Goal: Task Accomplishment & Management: Complete application form

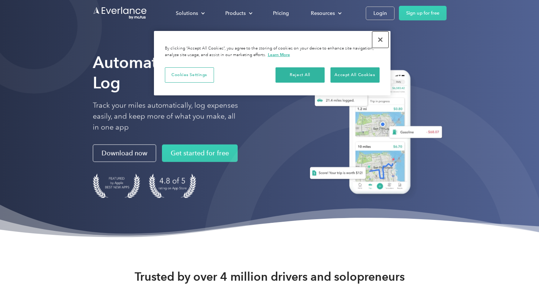
click at [379, 40] on button "Close" at bounding box center [380, 40] width 16 height 16
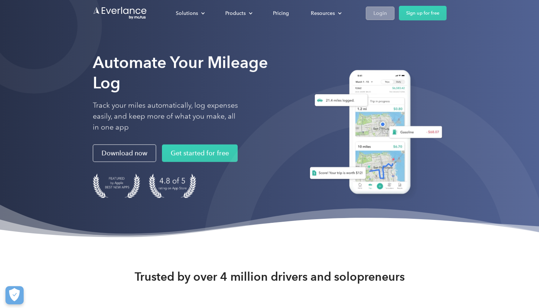
click at [380, 12] on div "Login" at bounding box center [379, 13] width 13 height 9
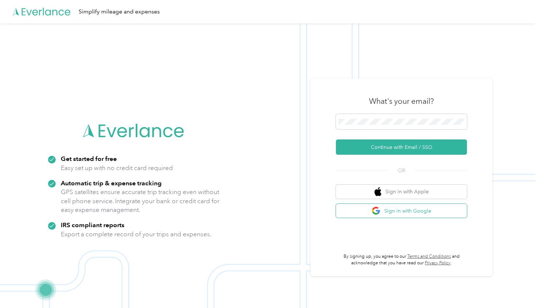
click at [390, 211] on button "Sign in with Google" at bounding box center [401, 211] width 131 height 14
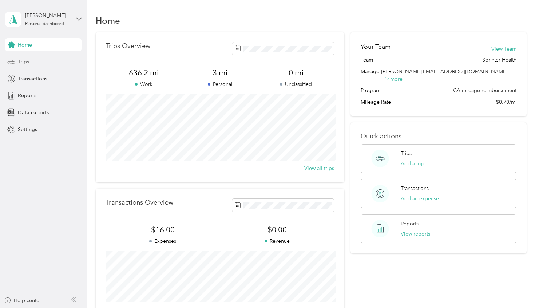
click at [31, 66] on div "Trips" at bounding box center [43, 61] width 76 height 13
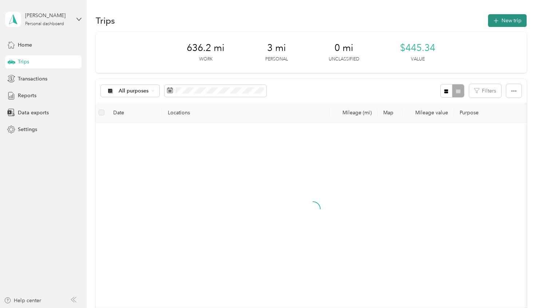
click at [522, 18] on button "New trip" at bounding box center [507, 20] width 39 height 13
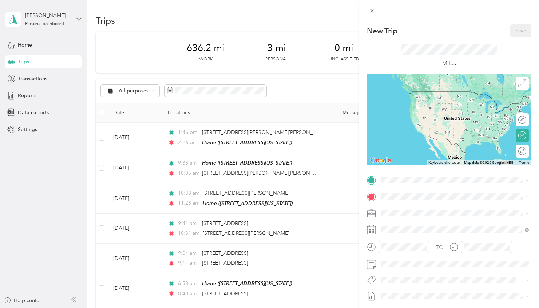
click at [415, 214] on span "1172 [GEOGRAPHIC_DATA], [GEOGRAPHIC_DATA], [US_STATE], [GEOGRAPHIC_DATA]" at bounding box center [456, 220] width 122 height 14
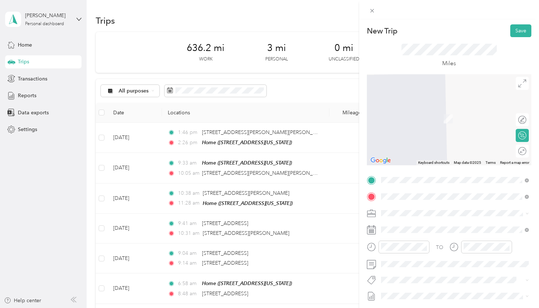
click at [416, 221] on span "[STREET_ADDRESS][PERSON_NAME][US_STATE]" at bounding box center [451, 222] width 113 height 7
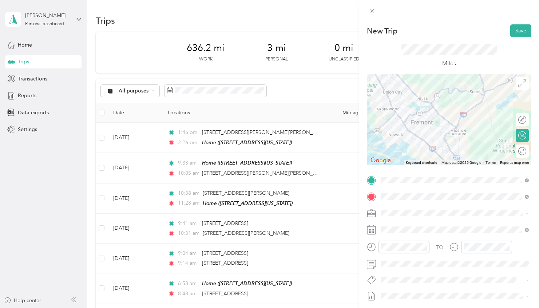
click at [523, 122] on div "Edit route" at bounding box center [522, 119] width 13 height 13
click at [520, 122] on div "Edit route" at bounding box center [522, 120] width 9 height 8
click at [519, 121] on div at bounding box center [518, 120] width 15 height 8
drag, startPoint x: 475, startPoint y: 104, endPoint x: 453, endPoint y: 88, distance: 27.4
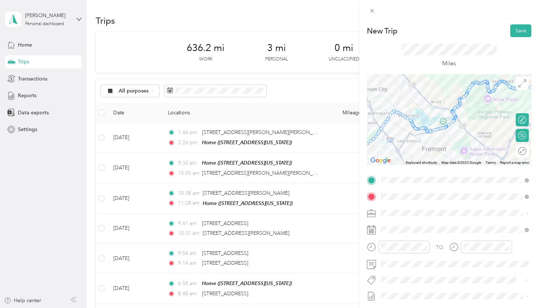
drag, startPoint x: 424, startPoint y: 103, endPoint x: 434, endPoint y: 128, distance: 27.2
click at [434, 128] on div at bounding box center [449, 119] width 165 height 91
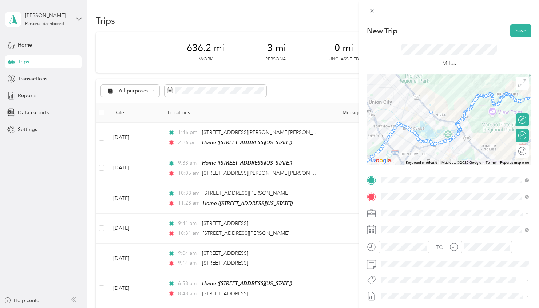
drag, startPoint x: 432, startPoint y: 143, endPoint x: 433, endPoint y: 113, distance: 29.9
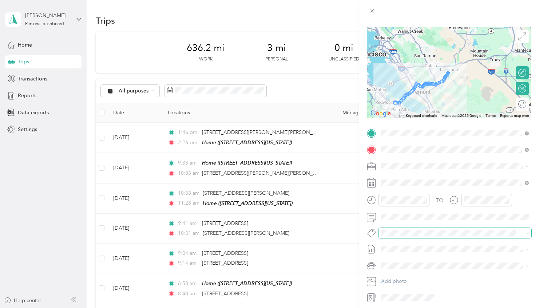
scroll to position [69, 0]
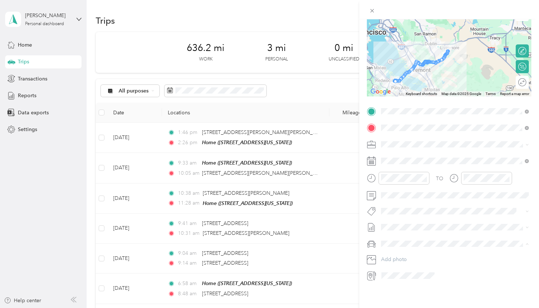
click at [451, 234] on div "TO Add photo" at bounding box center [449, 194] width 165 height 176
click at [394, 234] on div "08" at bounding box center [388, 235] width 17 height 10
click at [409, 265] on div "40" at bounding box center [409, 266] width 17 height 10
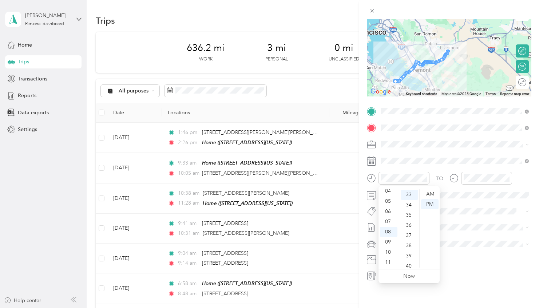
scroll to position [407, 0]
click at [428, 193] on div "AM" at bounding box center [429, 194] width 17 height 10
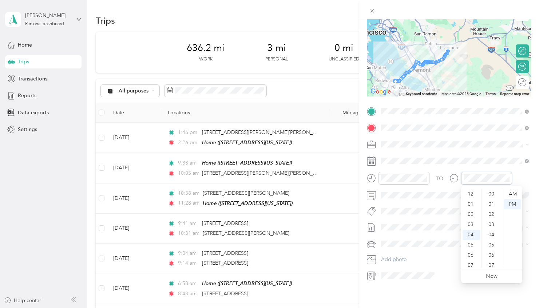
scroll to position [40, 0]
click at [472, 247] on div "09" at bounding box center [471, 246] width 17 height 10
click at [493, 238] on div "50" at bounding box center [491, 238] width 17 height 10
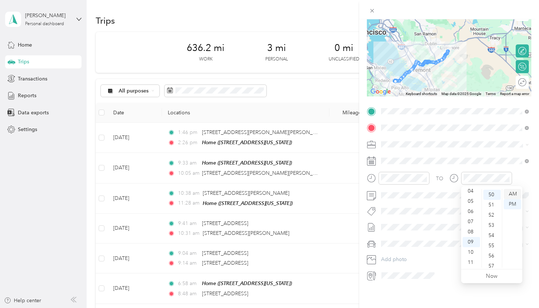
click at [508, 193] on div "AM" at bounding box center [512, 194] width 17 height 10
click at [372, 276] on icon at bounding box center [370, 276] width 4 height 6
click at [396, 260] on button "Add photo" at bounding box center [455, 259] width 153 height 10
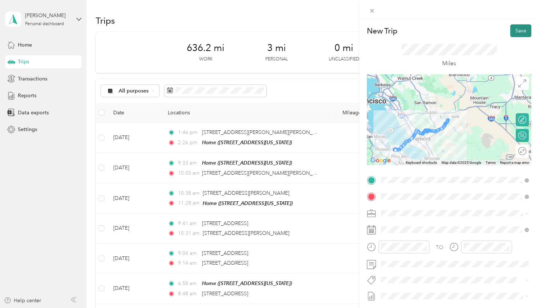
click at [518, 32] on button "Save" at bounding box center [520, 30] width 21 height 13
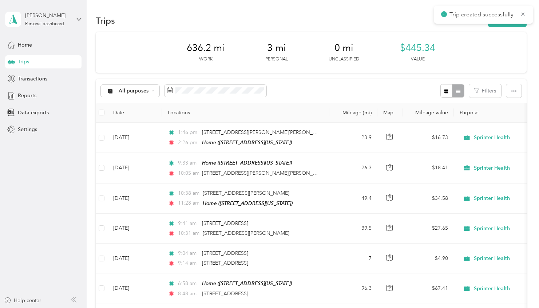
click at [520, 25] on button "New trip" at bounding box center [507, 20] width 39 height 13
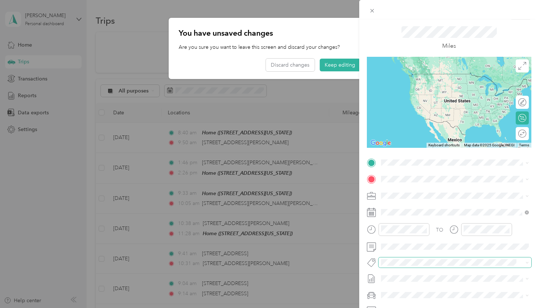
scroll to position [21, 0]
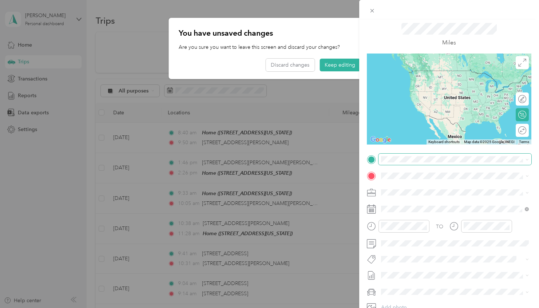
click at [413, 163] on span at bounding box center [455, 160] width 153 height 12
click at [428, 189] on span "[STREET_ADDRESS][PERSON_NAME][US_STATE]" at bounding box center [451, 185] width 113 height 7
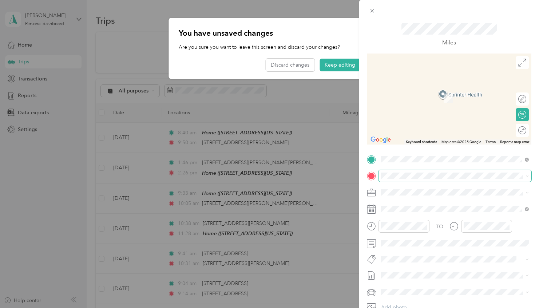
click at [440, 179] on span at bounding box center [455, 176] width 153 height 12
click at [429, 203] on span "[STREET_ADDRESS][US_STATE]" at bounding box center [431, 201] width 73 height 7
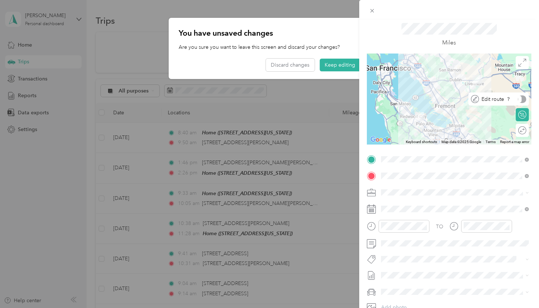
click at [520, 99] on div "Edit route" at bounding box center [502, 99] width 47 height 8
click at [459, 102] on div at bounding box center [449, 99] width 165 height 91
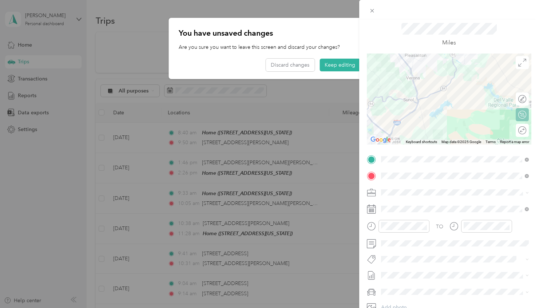
click at [523, 100] on div "Edit route" at bounding box center [522, 98] width 13 height 13
drag, startPoint x: 518, startPoint y: 99, endPoint x: 479, endPoint y: 99, distance: 38.9
click at [518, 99] on div at bounding box center [518, 99] width 15 height 8
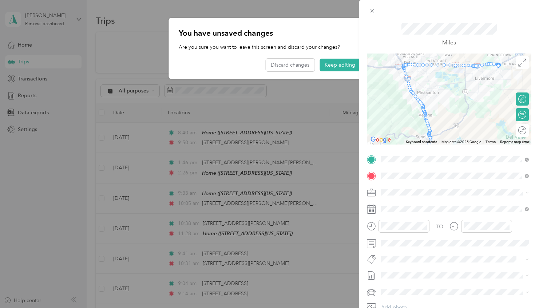
drag, startPoint x: 450, startPoint y: 91, endPoint x: 429, endPoint y: 84, distance: 21.8
click at [455, 114] on div at bounding box center [449, 99] width 165 height 91
drag, startPoint x: 403, startPoint y: 65, endPoint x: 463, endPoint y: 114, distance: 77.6
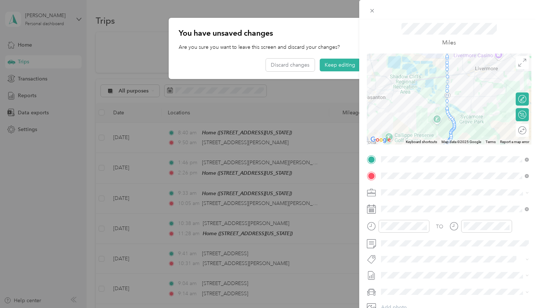
scroll to position [24, 0]
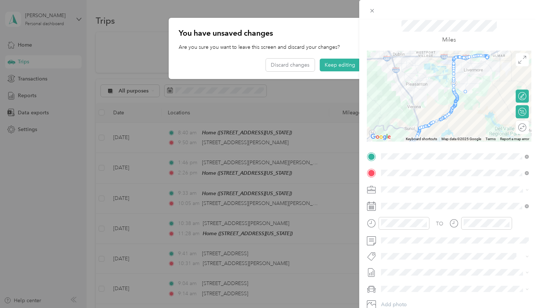
drag, startPoint x: 454, startPoint y: 58, endPoint x: 464, endPoint y: 93, distance: 36.9
drag, startPoint x: 455, startPoint y: 80, endPoint x: 469, endPoint y: 81, distance: 14.2
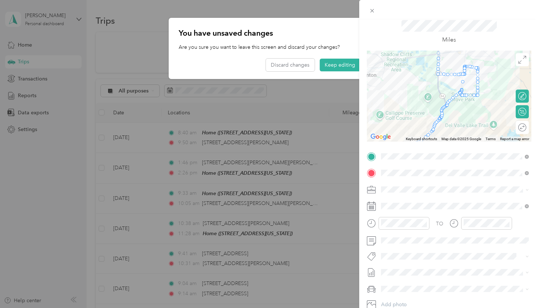
drag, startPoint x: 477, startPoint y: 92, endPoint x: 462, endPoint y: 80, distance: 19.4
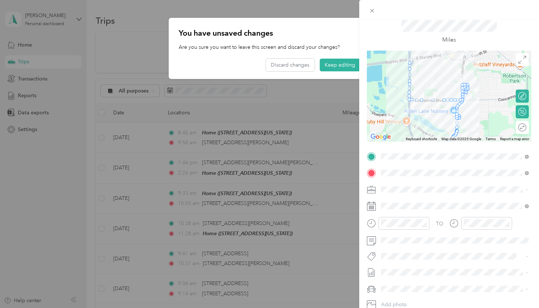
drag, startPoint x: 481, startPoint y: 81, endPoint x: 472, endPoint y: 118, distance: 37.9
click at [481, 112] on div at bounding box center [449, 96] width 165 height 91
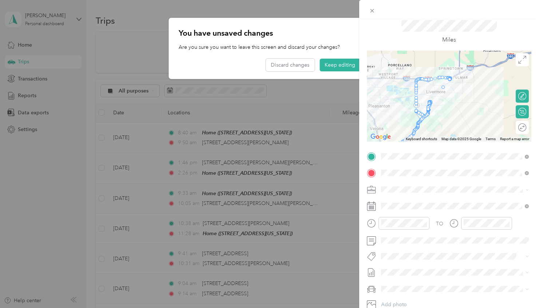
drag, startPoint x: 416, startPoint y: 111, endPoint x: 443, endPoint y: 88, distance: 35.7
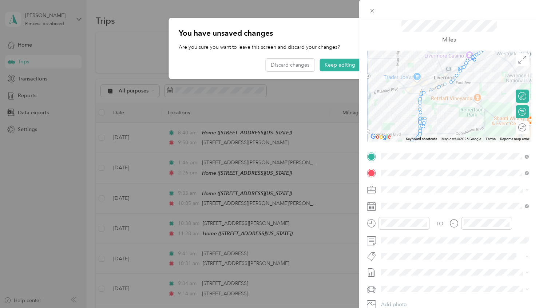
drag, startPoint x: 425, startPoint y: 123, endPoint x: 420, endPoint y: 112, distance: 11.7
drag, startPoint x: 423, startPoint y: 118, endPoint x: 420, endPoint y: 113, distance: 5.2
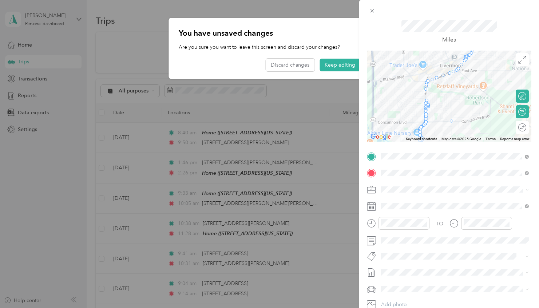
drag, startPoint x: 427, startPoint y: 118, endPoint x: 458, endPoint y: 125, distance: 31.8
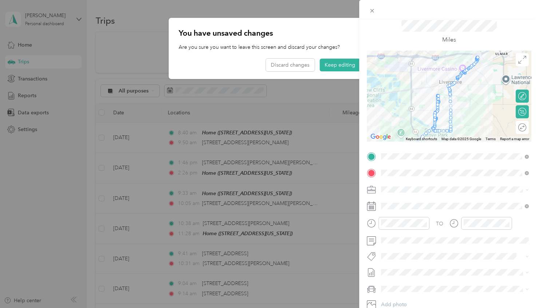
drag, startPoint x: 459, startPoint y: 126, endPoint x: 454, endPoint y: 124, distance: 5.3
click at [460, 119] on div at bounding box center [449, 96] width 165 height 91
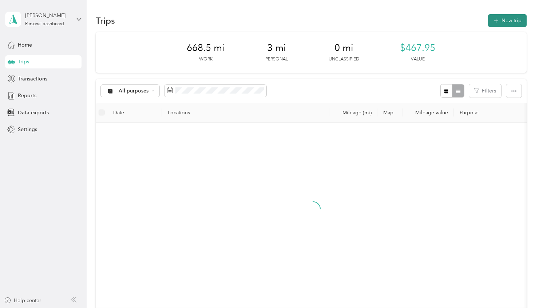
click at [516, 16] on button "New trip" at bounding box center [507, 20] width 39 height 13
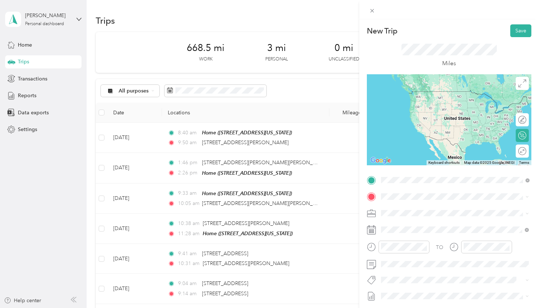
click at [419, 210] on span "[STREET_ADDRESS][PERSON_NAME][US_STATE]" at bounding box center [451, 206] width 113 height 7
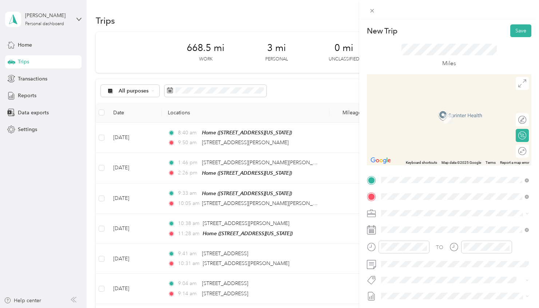
click at [416, 222] on span "[STREET_ADDRESS][US_STATE]" at bounding box center [431, 222] width 73 height 7
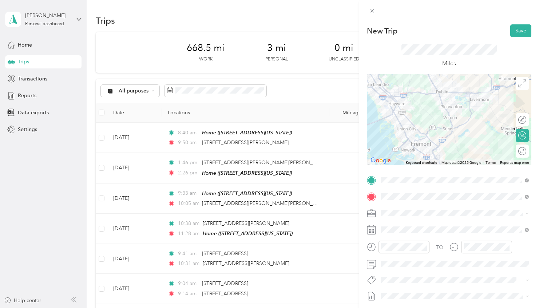
drag, startPoint x: 473, startPoint y: 99, endPoint x: 443, endPoint y: 116, distance: 34.4
click at [479, 124] on div at bounding box center [449, 119] width 165 height 91
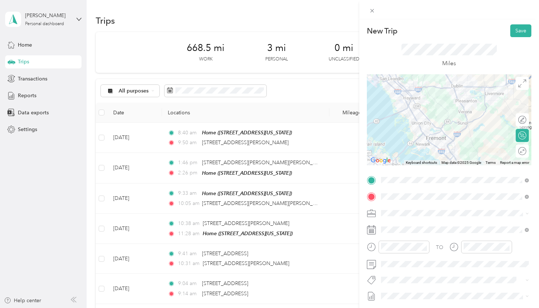
drag, startPoint x: 383, startPoint y: 96, endPoint x: 407, endPoint y: 97, distance: 24.0
click at [407, 97] on div at bounding box center [449, 119] width 165 height 91
click at [525, 119] on div "Edit route" at bounding box center [522, 119] width 13 height 13
click at [522, 120] on div at bounding box center [518, 120] width 15 height 8
click at [467, 126] on div at bounding box center [449, 119] width 165 height 91
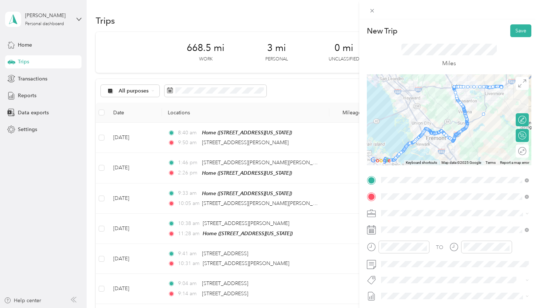
drag, startPoint x: 453, startPoint y: 87, endPoint x: 482, endPoint y: 115, distance: 40.4
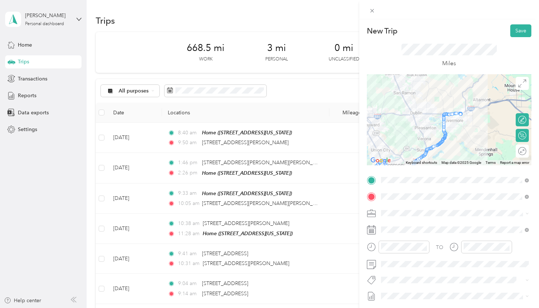
drag, startPoint x: 508, startPoint y: 101, endPoint x: 464, endPoint y: 128, distance: 52.0
click at [466, 129] on div at bounding box center [449, 119] width 165 height 91
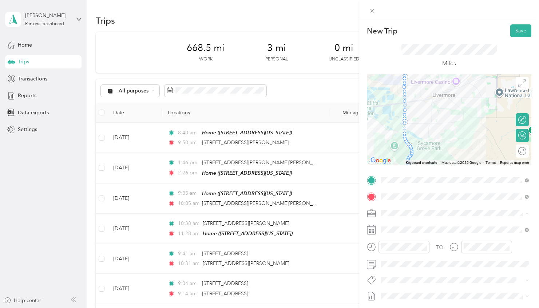
drag, startPoint x: 452, startPoint y: 140, endPoint x: 442, endPoint y: 126, distance: 17.0
click at [442, 126] on div at bounding box center [449, 119] width 165 height 91
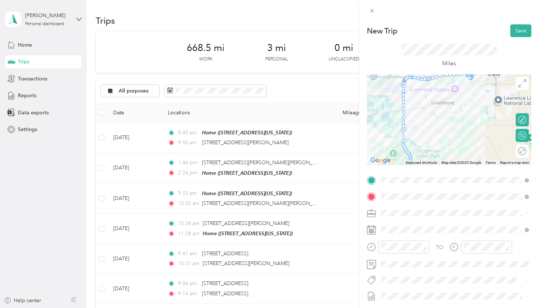
drag, startPoint x: 409, startPoint y: 89, endPoint x: 408, endPoint y: 85, distance: 4.4
click at [409, 91] on div at bounding box center [449, 119] width 165 height 91
drag, startPoint x: 405, startPoint y: 79, endPoint x: 426, endPoint y: 138, distance: 62.4
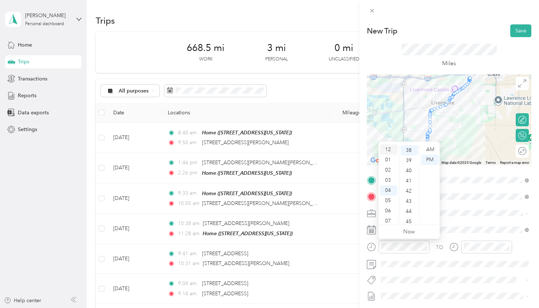
click at [392, 147] on div "12" at bounding box center [388, 150] width 17 height 10
click at [413, 159] on div "30" at bounding box center [409, 160] width 17 height 10
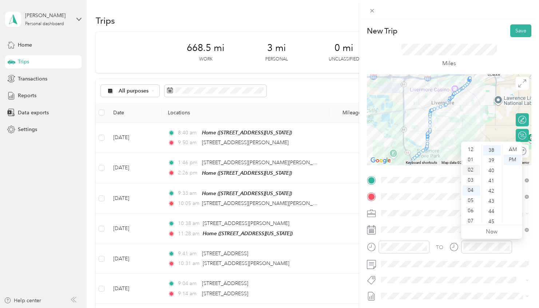
click at [471, 159] on div "01" at bounding box center [471, 160] width 17 height 10
click at [492, 147] on div "00" at bounding box center [491, 150] width 17 height 10
click at [512, 162] on div "PM" at bounding box center [512, 160] width 17 height 10
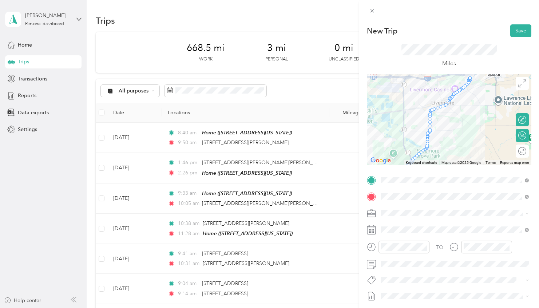
click at [450, 255] on div at bounding box center [481, 250] width 63 height 18
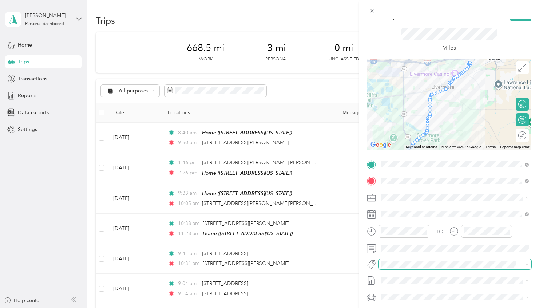
scroll to position [21, 0]
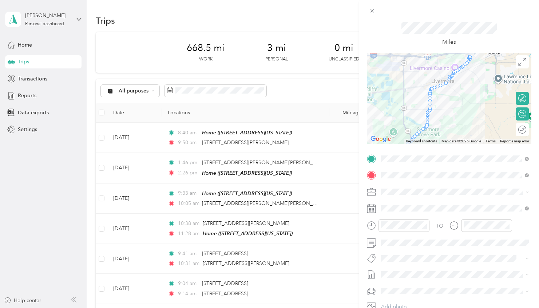
click at [415, 296] on span "Week of [DATE]" at bounding box center [399, 296] width 37 height 8
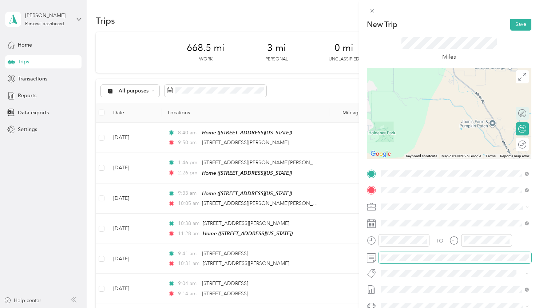
scroll to position [0, 0]
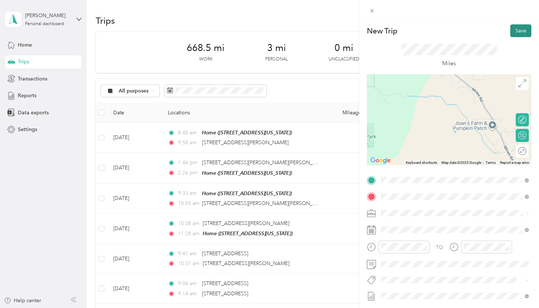
click at [522, 31] on button "Save" at bounding box center [520, 30] width 21 height 13
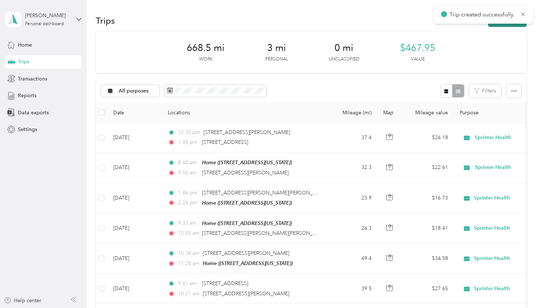
click at [508, 25] on button "New trip" at bounding box center [507, 20] width 39 height 13
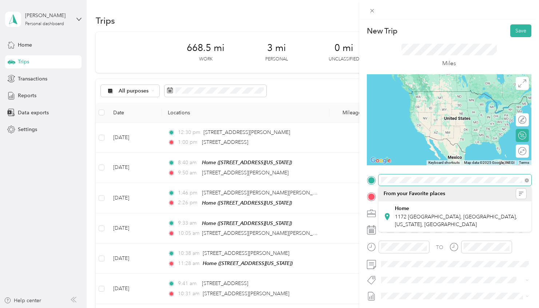
scroll to position [3, 0]
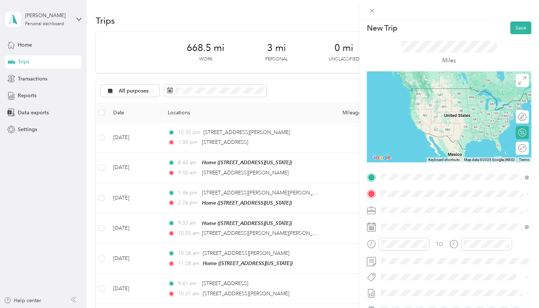
click at [419, 203] on span "[STREET_ADDRESS][US_STATE]" at bounding box center [431, 203] width 73 height 7
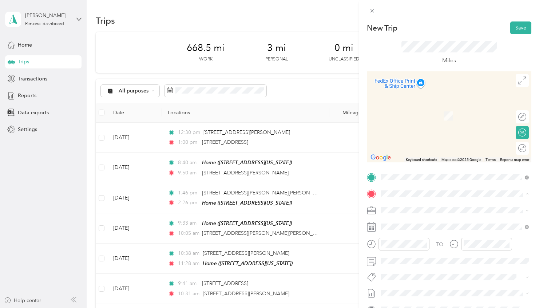
click at [423, 226] on div "Home [STREET_ADDRESS][US_STATE]" at bounding box center [460, 230] width 131 height 23
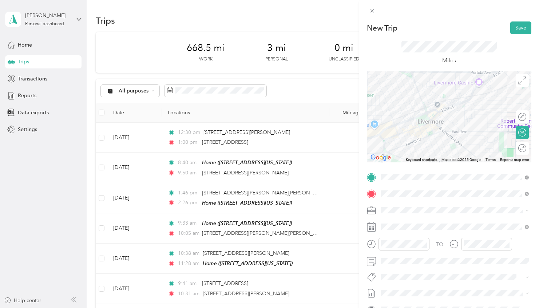
drag, startPoint x: 462, startPoint y: 117, endPoint x: 474, endPoint y: 114, distance: 12.5
click at [474, 114] on div at bounding box center [449, 116] width 165 height 91
click at [522, 116] on div "Edit route" at bounding box center [522, 116] width 13 height 13
click at [520, 115] on div at bounding box center [518, 117] width 15 height 8
drag, startPoint x: 424, startPoint y: 139, endPoint x: 404, endPoint y: 131, distance: 20.9
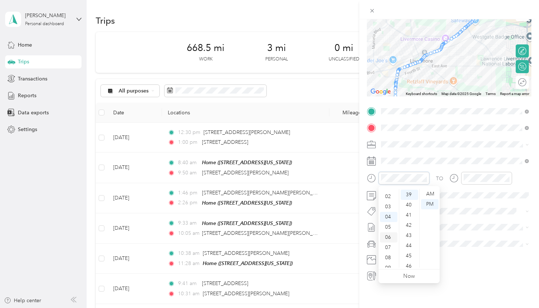
scroll to position [0, 0]
click at [388, 201] on div "01" at bounding box center [388, 204] width 17 height 10
click at [410, 192] on div "00" at bounding box center [409, 194] width 17 height 10
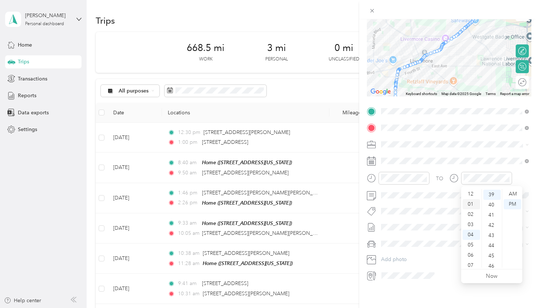
click at [473, 203] on div "01" at bounding box center [471, 204] width 17 height 10
click at [492, 239] on div "15" at bounding box center [491, 241] width 17 height 10
click at [526, 175] on div "TO" at bounding box center [449, 181] width 165 height 18
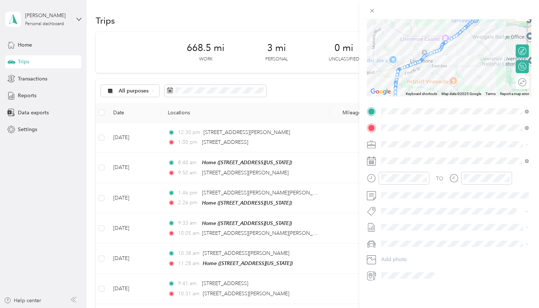
click at [409, 245] on li "Week of September 1 2025 Draft" at bounding box center [455, 251] width 153 height 12
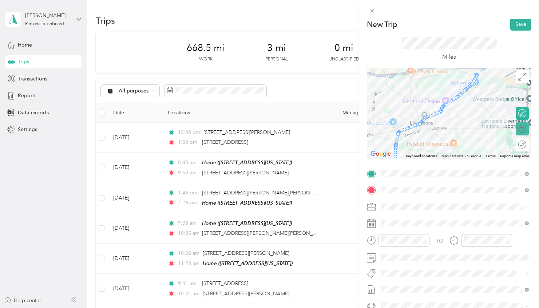
scroll to position [0, 0]
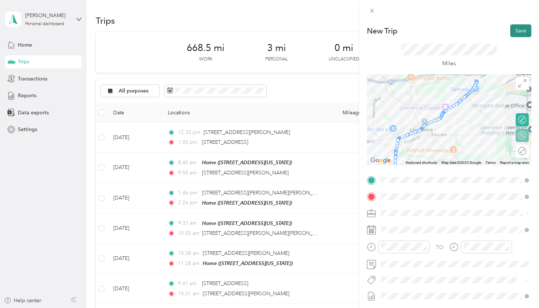
click at [524, 30] on button "Save" at bounding box center [520, 30] width 21 height 13
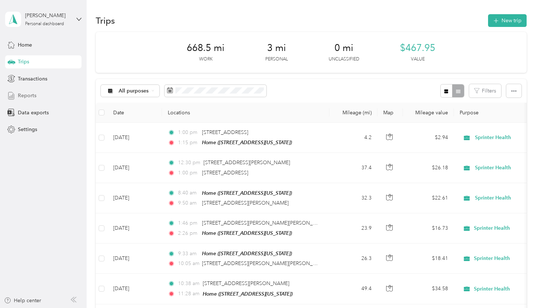
click at [31, 96] on span "Reports" at bounding box center [27, 96] width 19 height 8
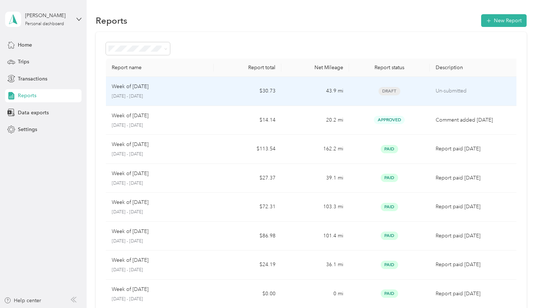
click at [458, 94] on p "Un-submitted" at bounding box center [475, 91] width 78 height 8
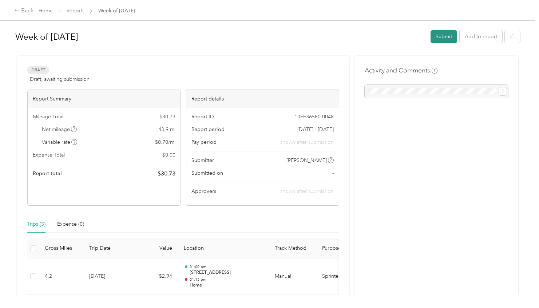
click at [456, 37] on button "Submit" at bounding box center [444, 36] width 27 height 13
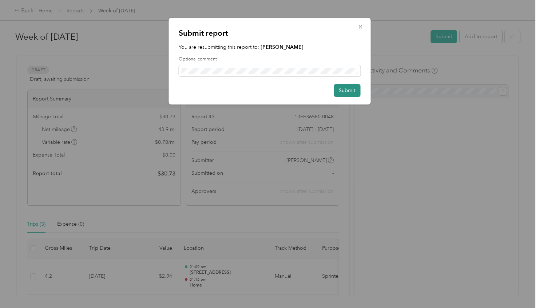
click at [348, 88] on button "Submit" at bounding box center [347, 90] width 27 height 13
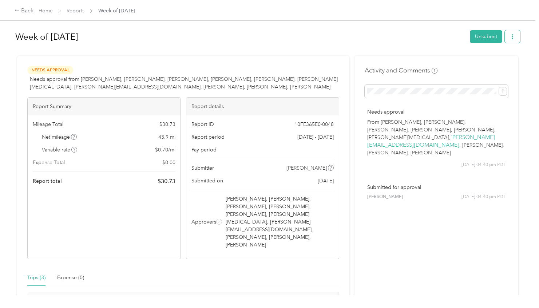
click at [512, 35] on button "button" at bounding box center [512, 36] width 15 height 13
click at [493, 63] on span "Download" at bounding box center [495, 64] width 24 height 8
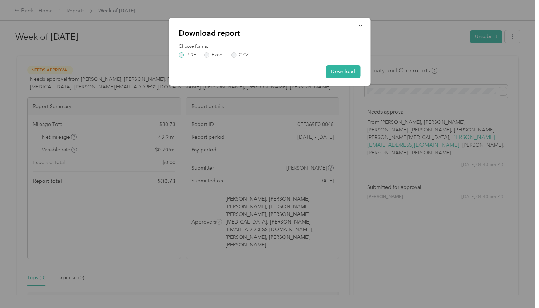
click at [180, 55] on label "PDF" at bounding box center [187, 54] width 17 height 5
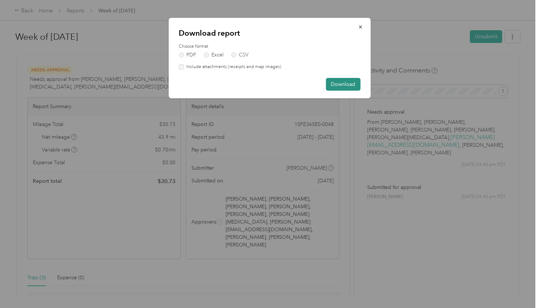
click at [345, 88] on button "Download" at bounding box center [343, 84] width 35 height 13
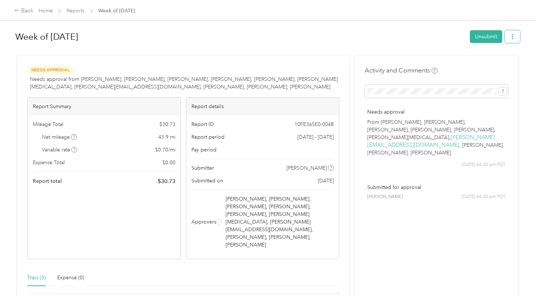
click at [515, 35] on icon "button" at bounding box center [512, 36] width 5 height 5
click at [491, 63] on span "Download" at bounding box center [495, 64] width 24 height 8
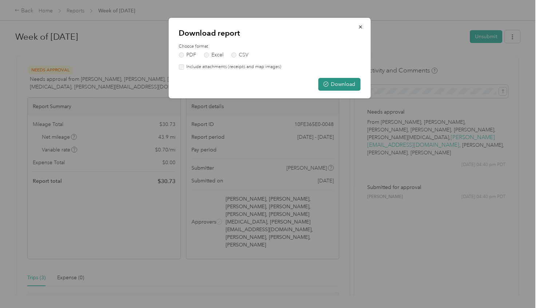
click at [353, 86] on button "Download" at bounding box center [339, 84] width 42 height 13
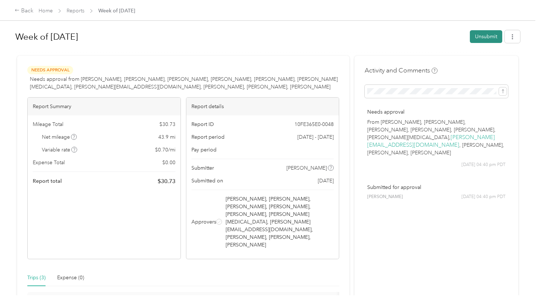
click at [488, 30] on button "Unsubmit" at bounding box center [486, 36] width 32 height 13
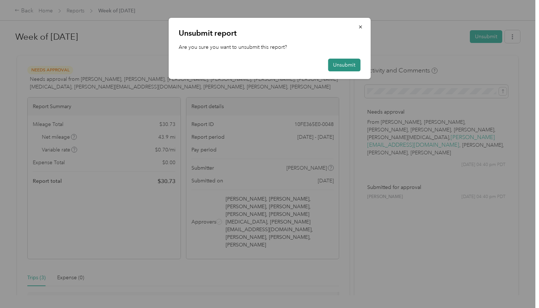
click at [345, 67] on button "Unsubmit" at bounding box center [344, 65] width 32 height 13
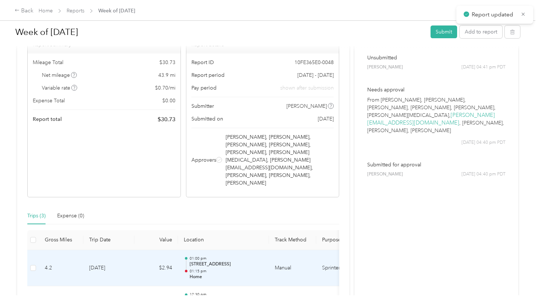
scroll to position [143, 0]
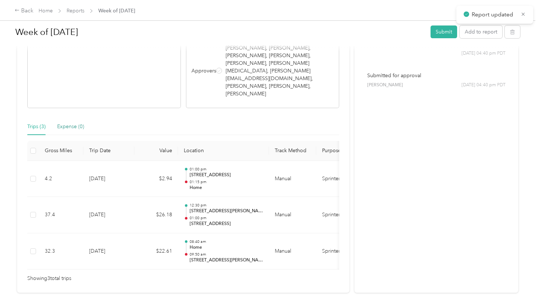
click at [76, 123] on div "Expense (0)" at bounding box center [70, 127] width 27 height 8
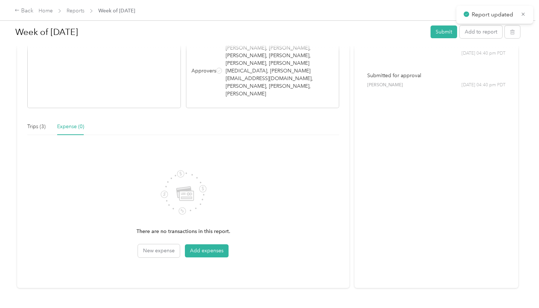
scroll to position [139, 0]
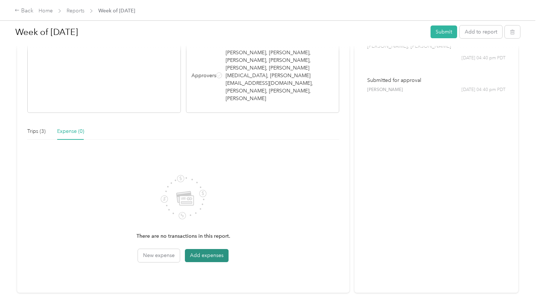
click at [198, 249] on button "Add expenses" at bounding box center [207, 255] width 44 height 13
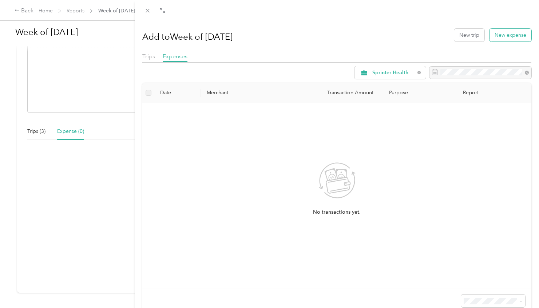
click at [505, 34] on button "New expense" at bounding box center [511, 35] width 42 height 13
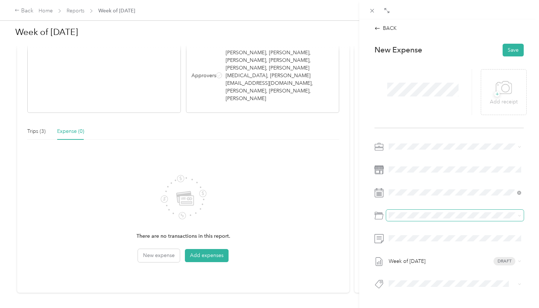
click at [409, 219] on span at bounding box center [455, 216] width 138 height 12
click at [440, 244] on div "Sprinter Milage Reimbusement" at bounding box center [463, 243] width 110 height 8
click at [448, 258] on li "Sprinting" at bounding box center [455, 256] width 138 height 13
click at [454, 243] on span "Sprinter Milage Reimbusement" at bounding box center [443, 244] width 71 height 6
click at [514, 50] on button "Save" at bounding box center [513, 50] width 21 height 13
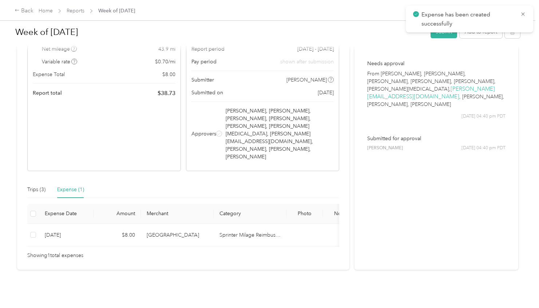
scroll to position [58, 0]
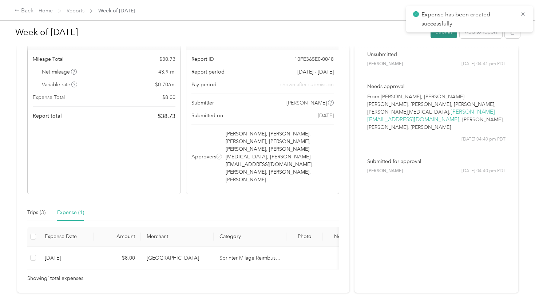
click at [450, 35] on button "Submit" at bounding box center [444, 31] width 27 height 13
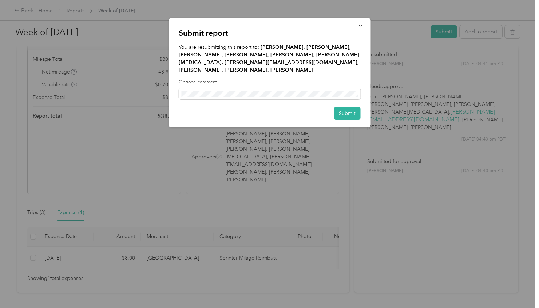
drag, startPoint x: 352, startPoint y: 115, endPoint x: 380, endPoint y: 111, distance: 28.0
click at [352, 115] on button "Submit" at bounding box center [347, 113] width 27 height 13
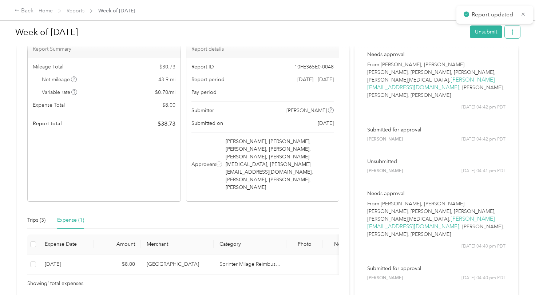
click at [515, 33] on icon "button" at bounding box center [512, 31] width 5 height 5
click at [493, 55] on span "Download" at bounding box center [495, 59] width 24 height 8
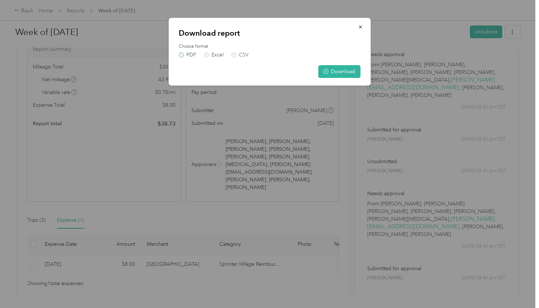
click at [182, 52] on label "PDF" at bounding box center [187, 54] width 17 height 5
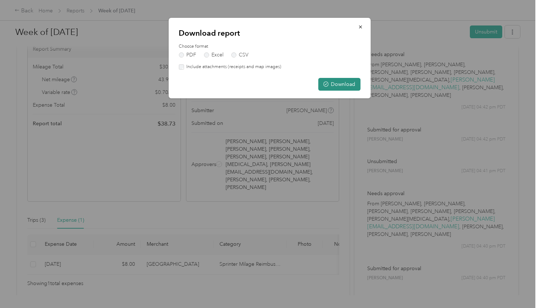
click at [354, 82] on button "Download" at bounding box center [339, 84] width 42 height 13
